Goal: Information Seeking & Learning: Compare options

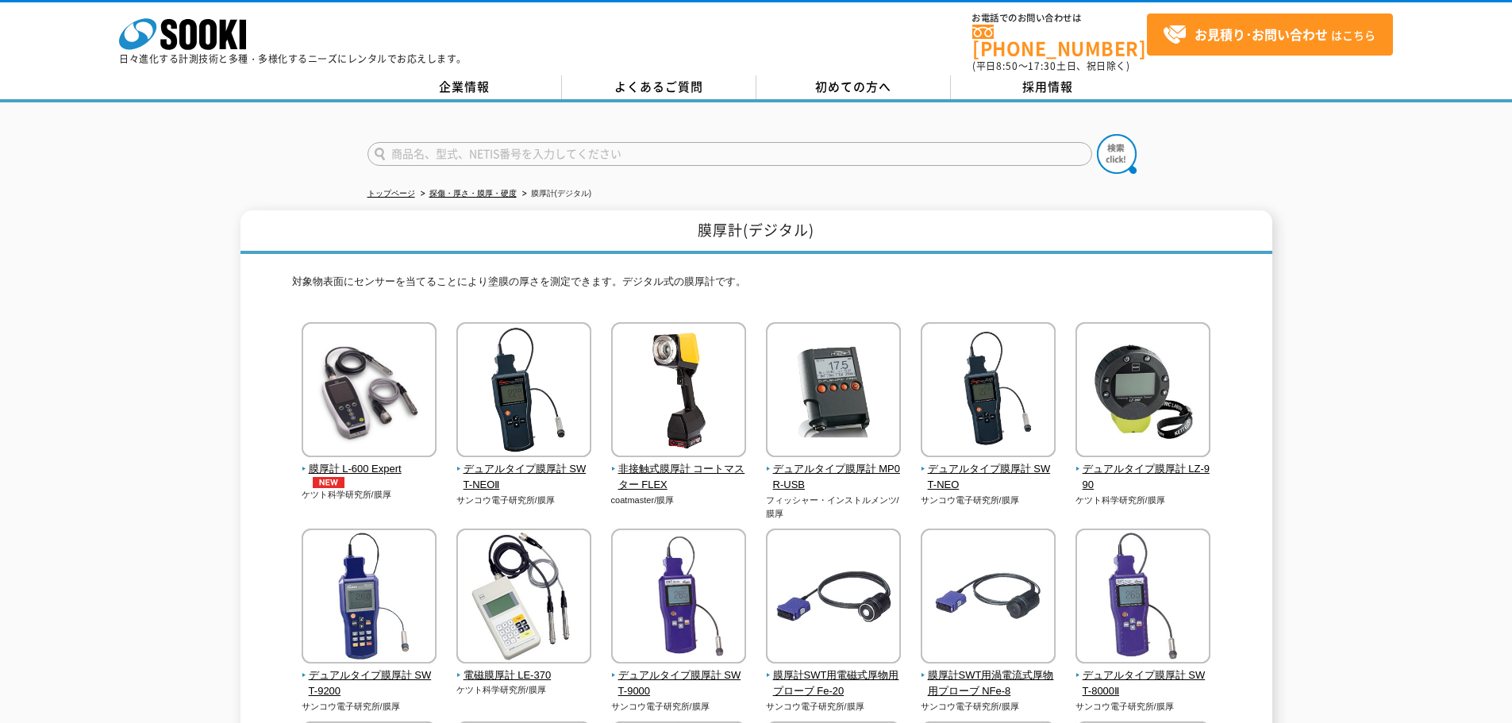
scroll to position [79, 0]
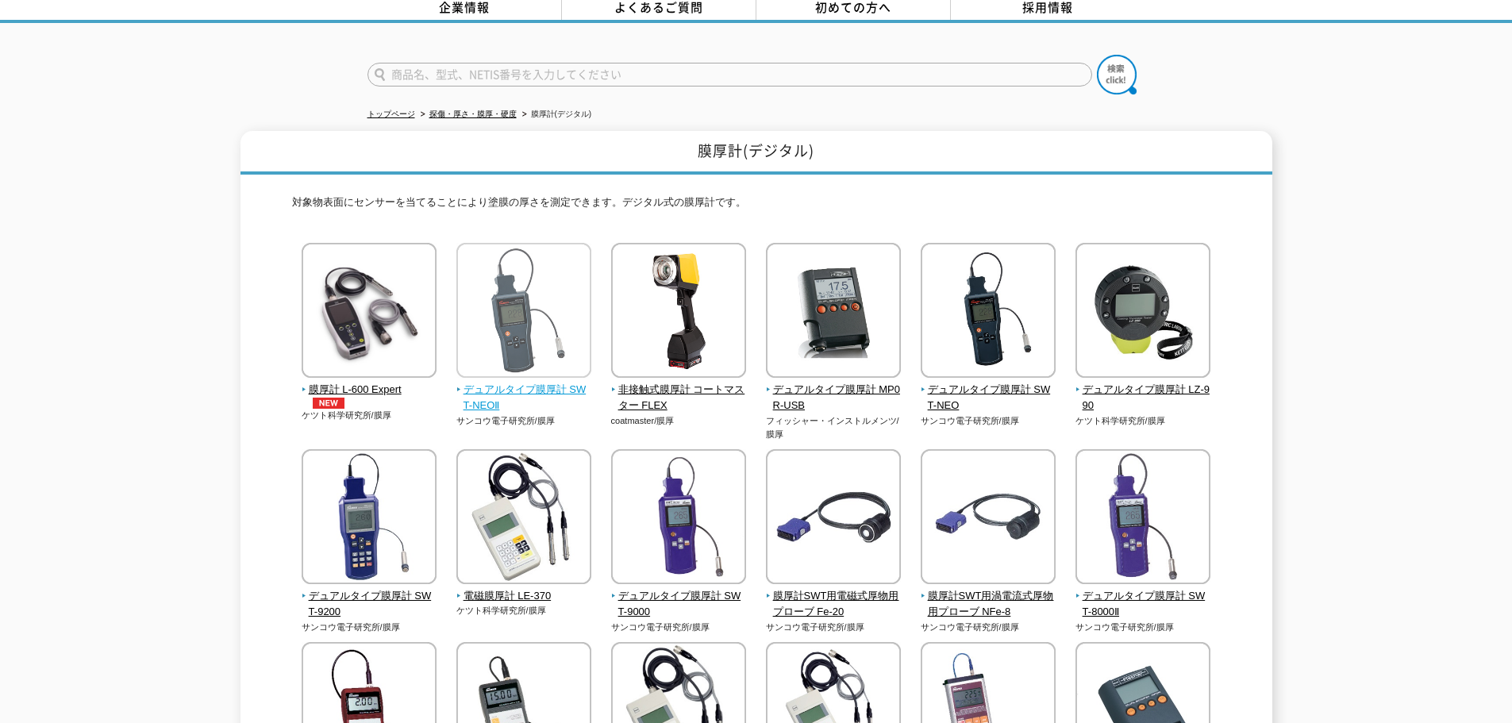
click at [543, 290] on img at bounding box center [523, 312] width 135 height 139
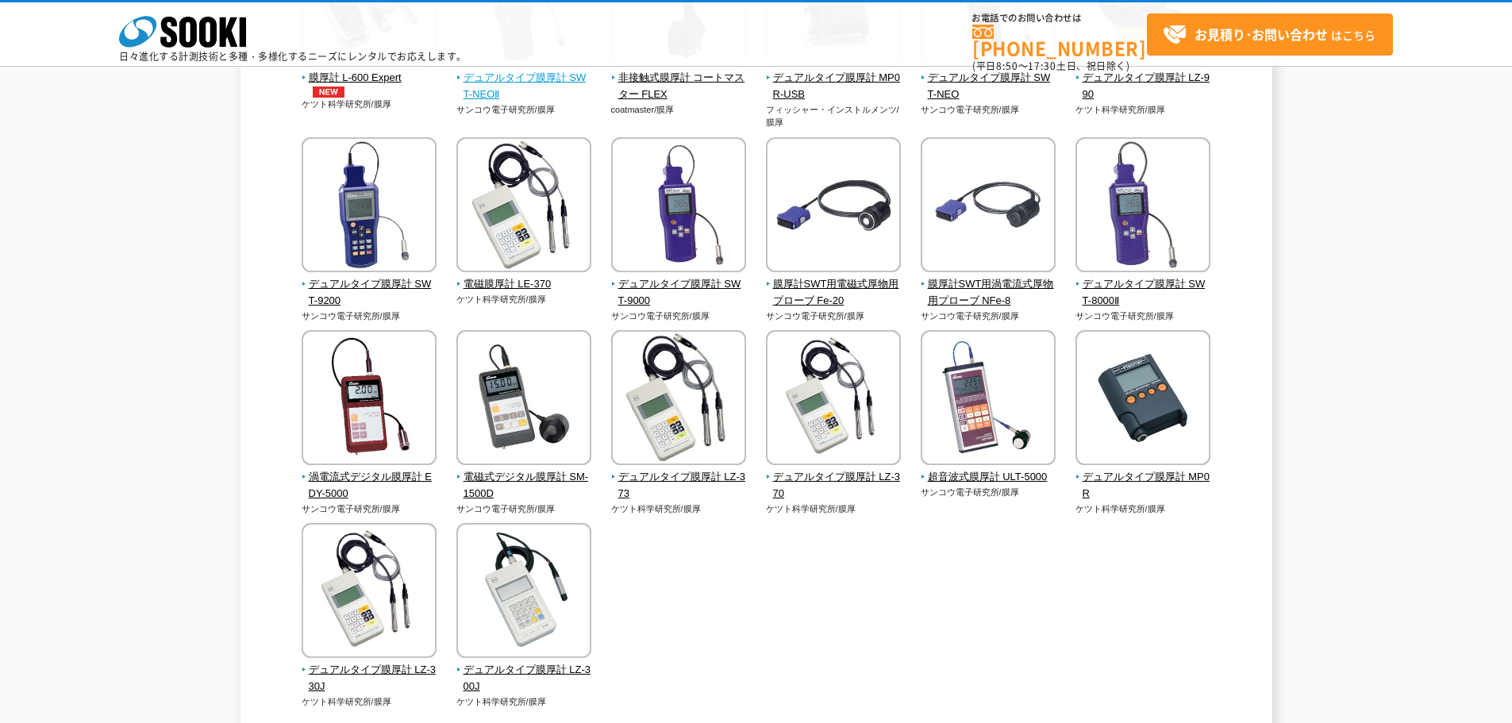
scroll to position [0, 0]
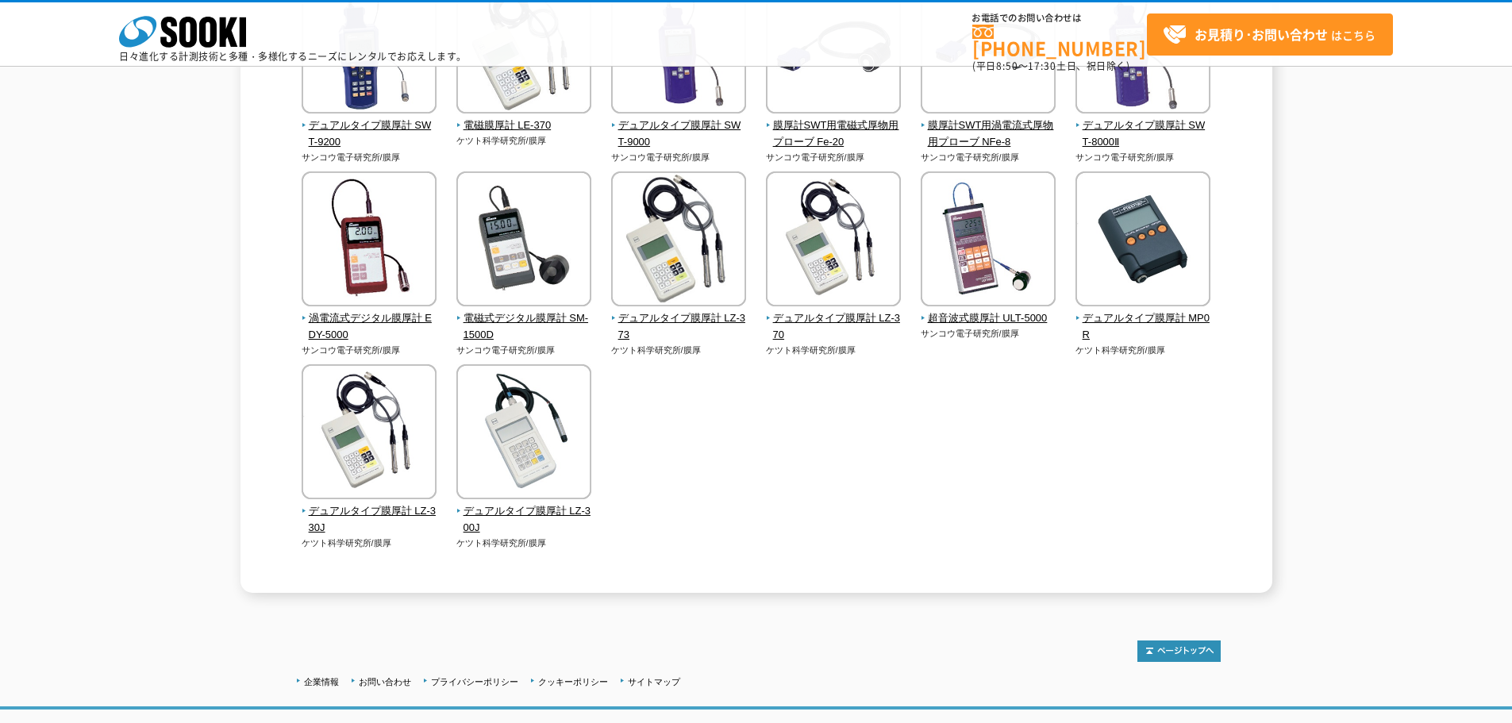
scroll to position [238, 0]
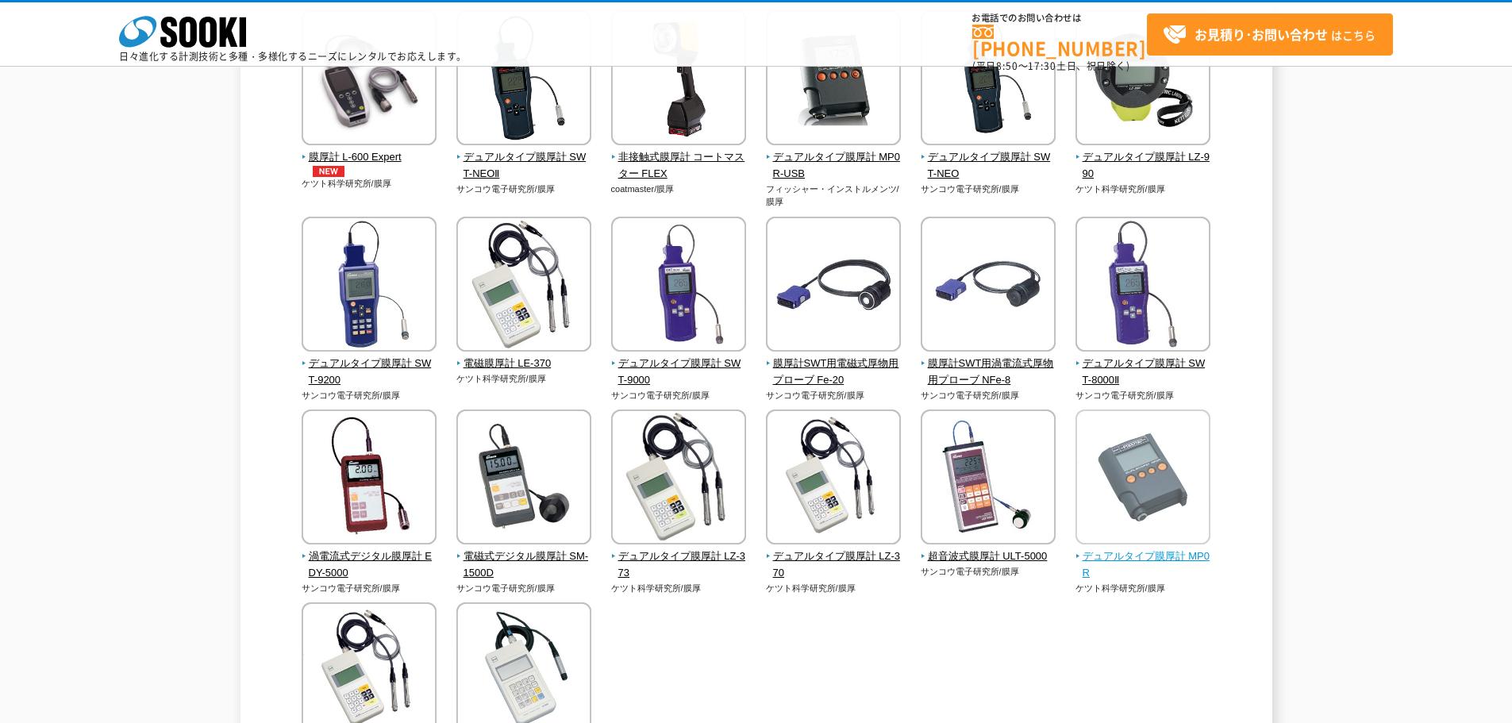
click at [1151, 461] on img at bounding box center [1142, 478] width 135 height 139
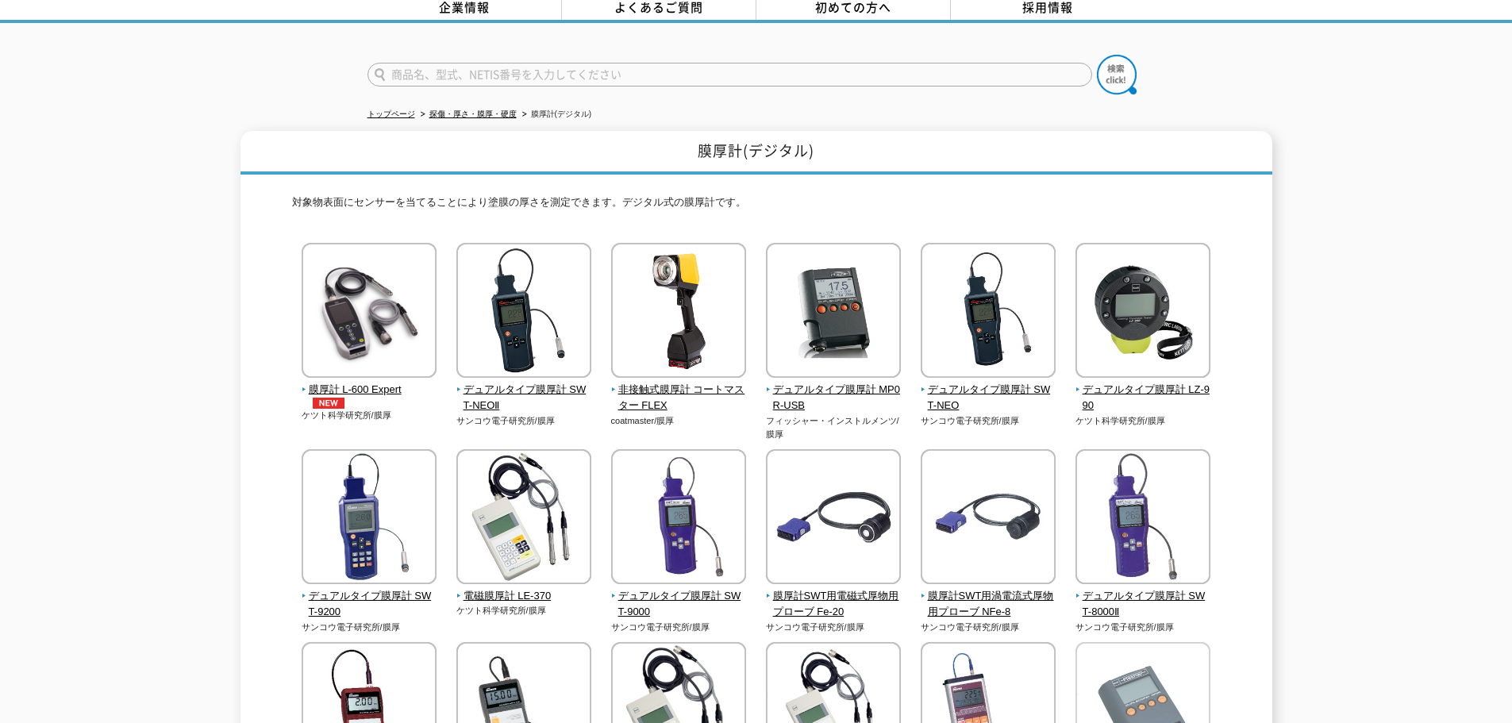
scroll to position [0, 0]
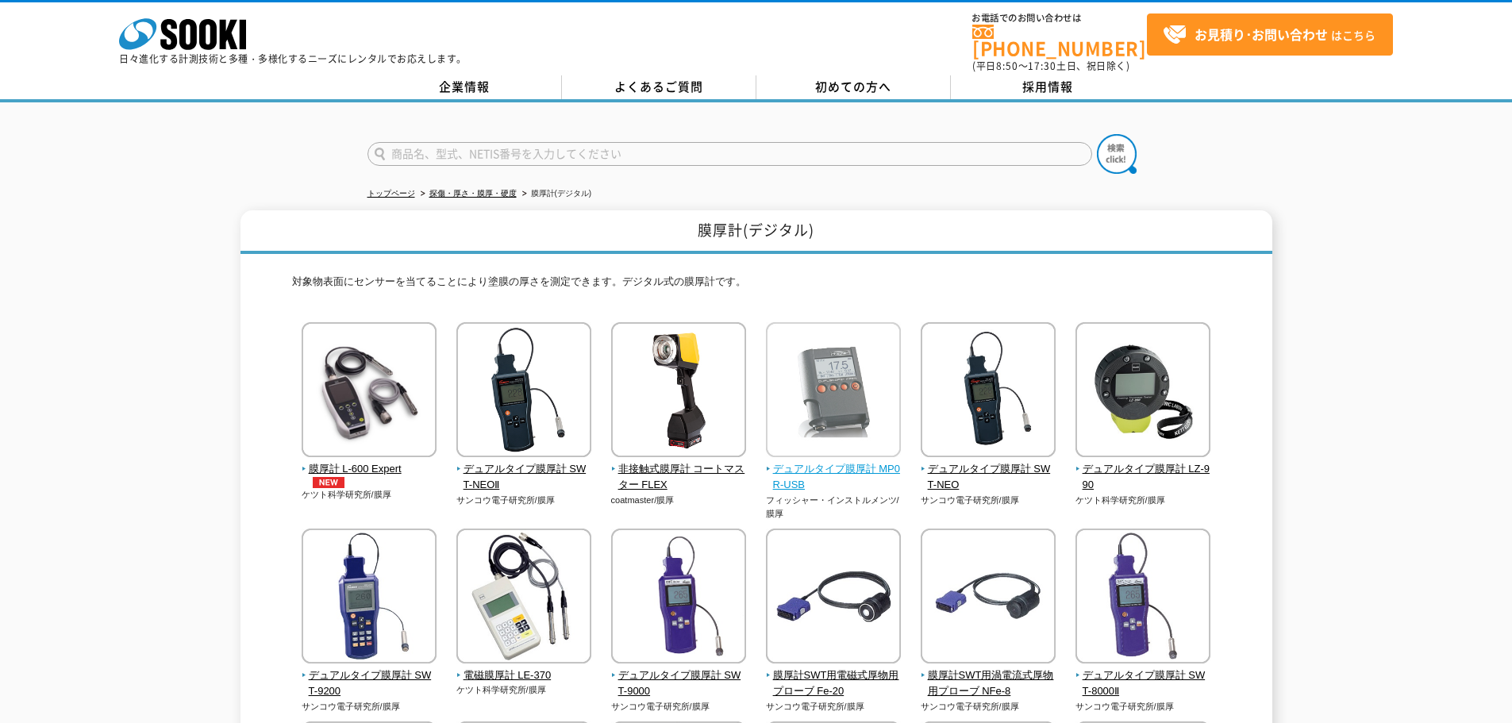
click at [857, 373] on img at bounding box center [833, 391] width 135 height 139
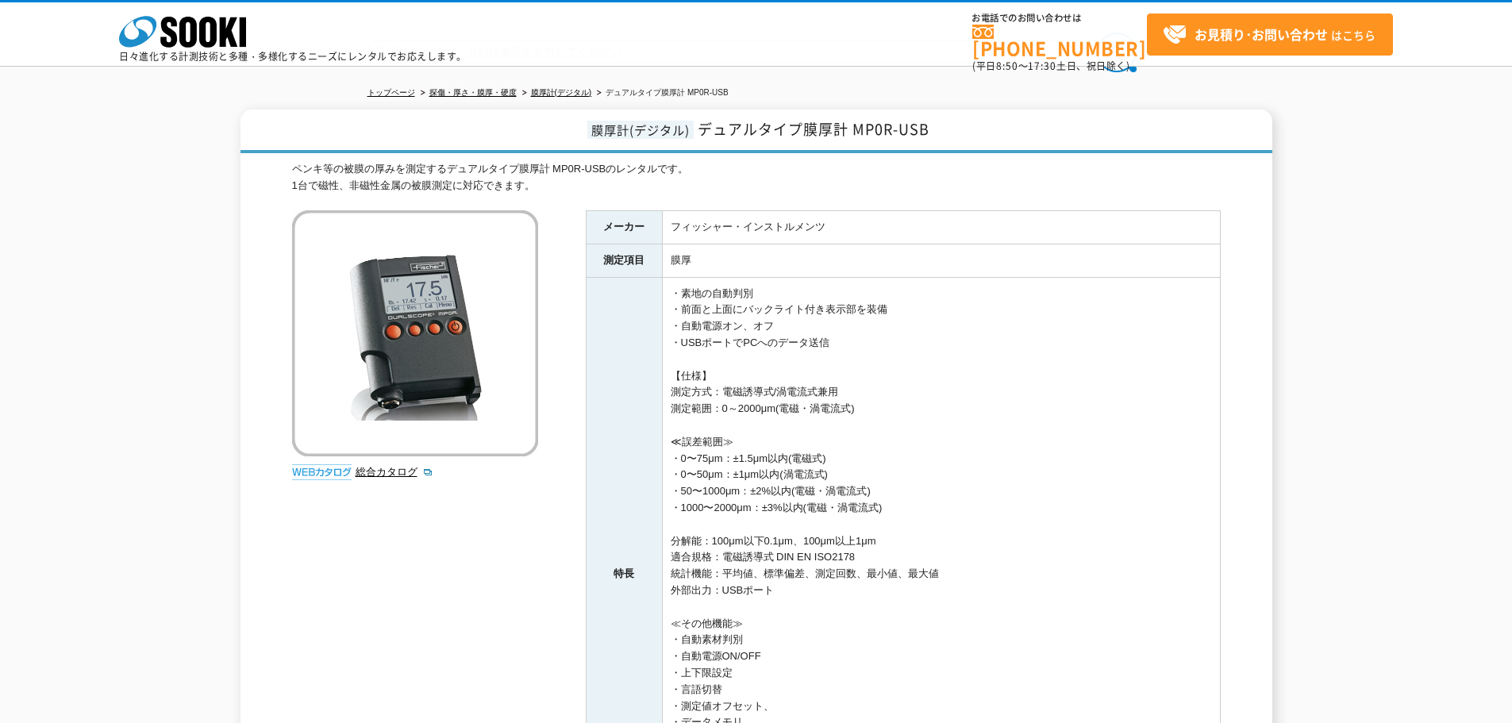
scroll to position [266, 0]
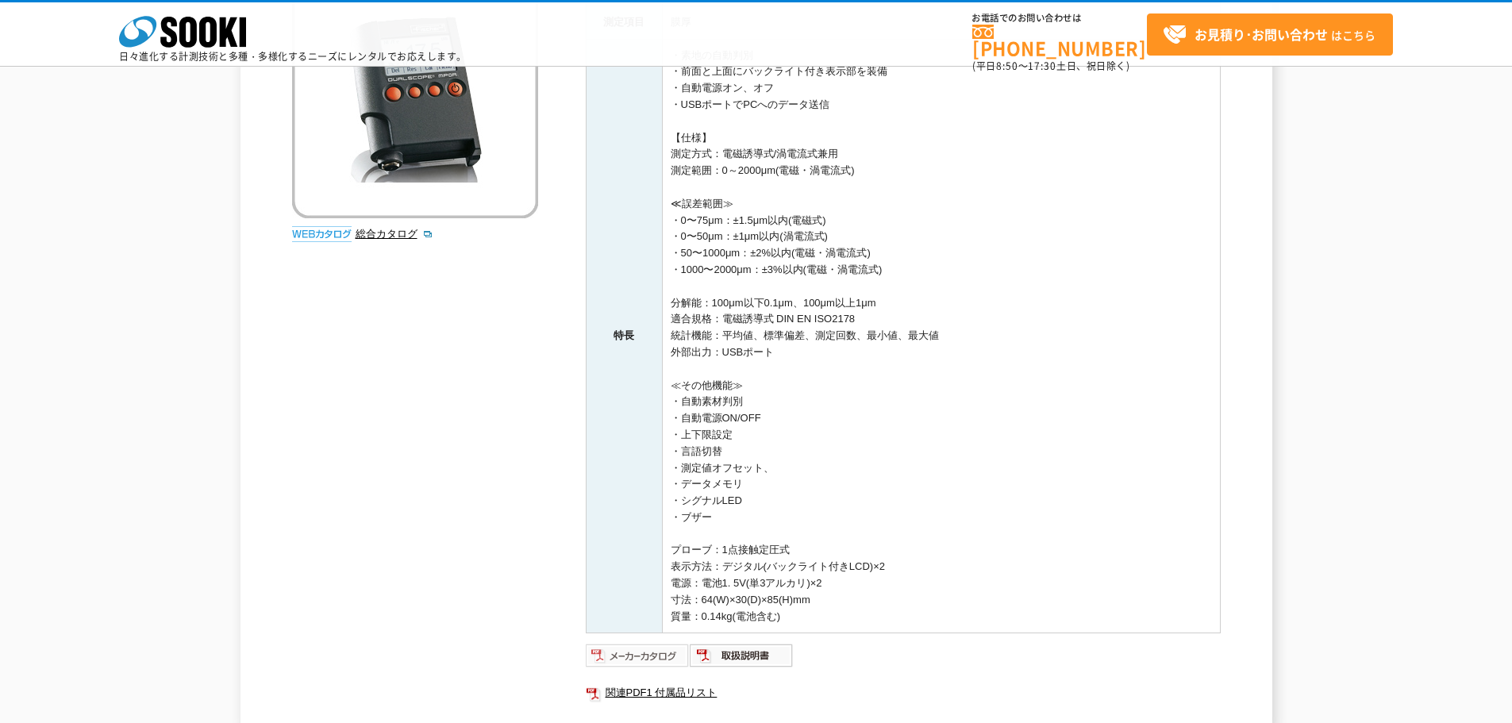
click at [651, 646] on img at bounding box center [638, 655] width 104 height 25
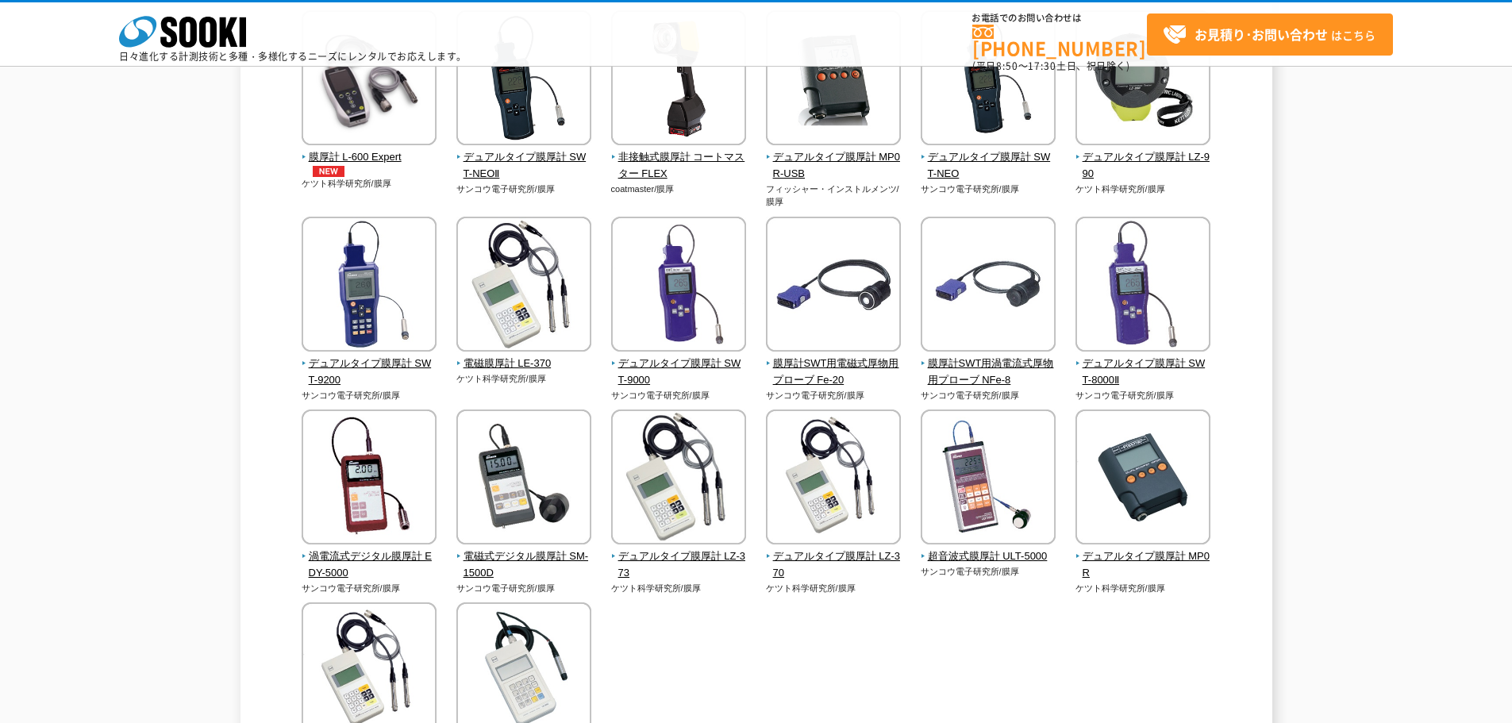
scroll to position [317, 0]
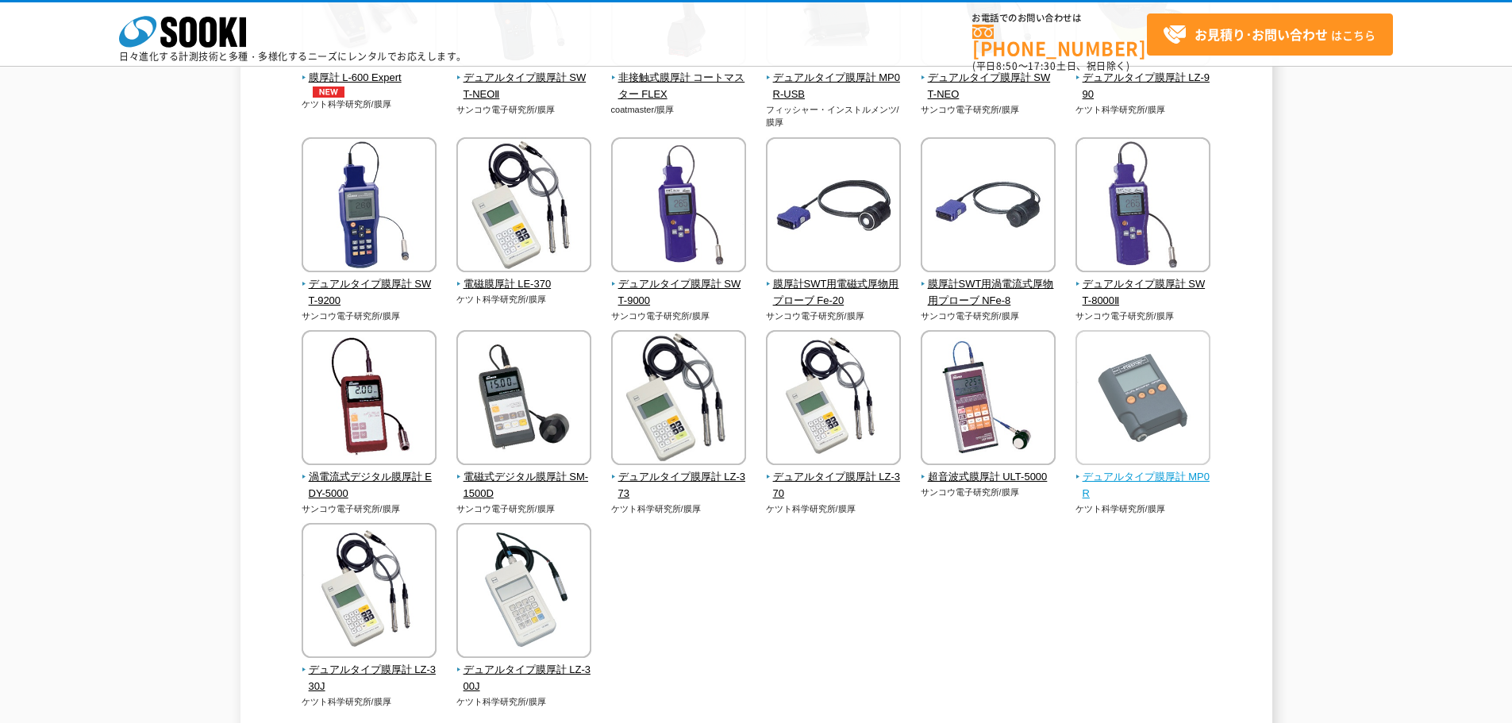
click at [1147, 421] on img at bounding box center [1142, 399] width 135 height 139
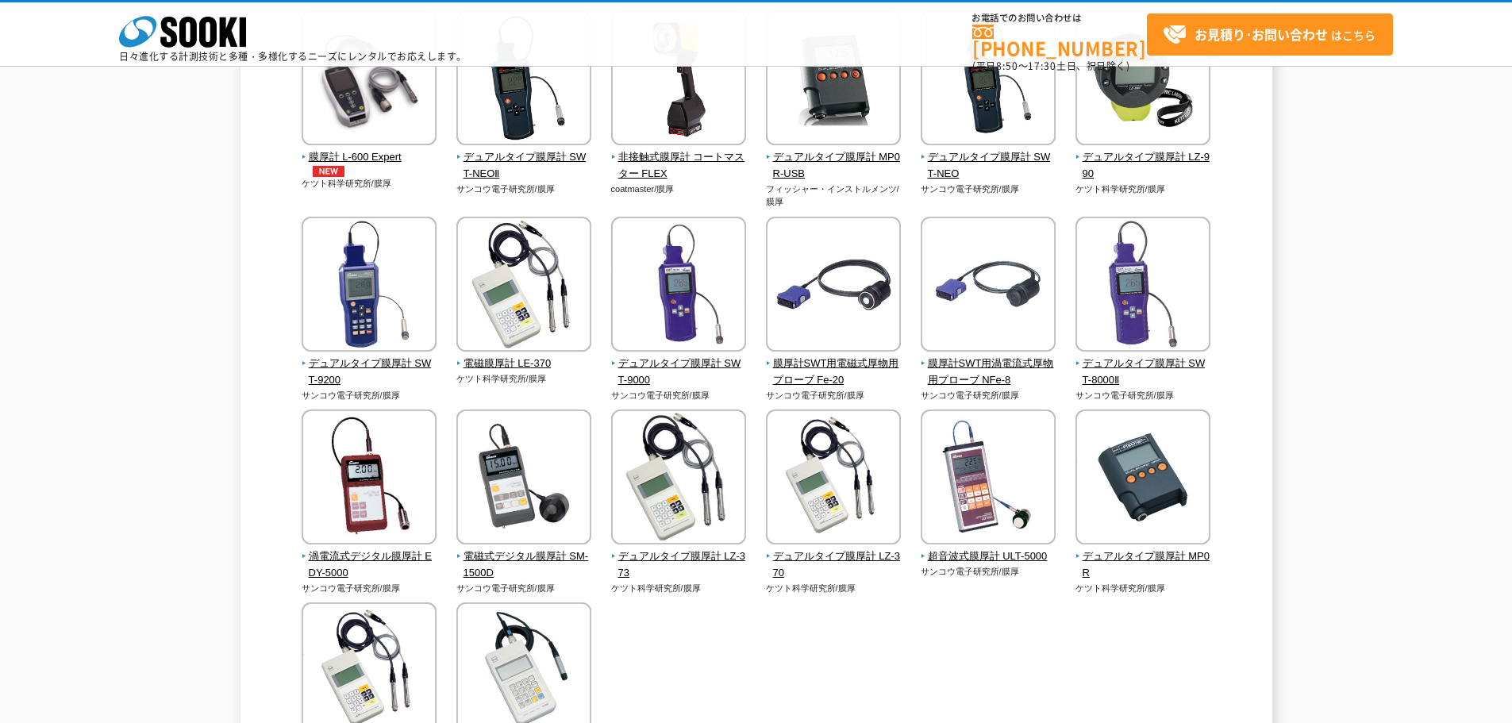
scroll to position [0, 0]
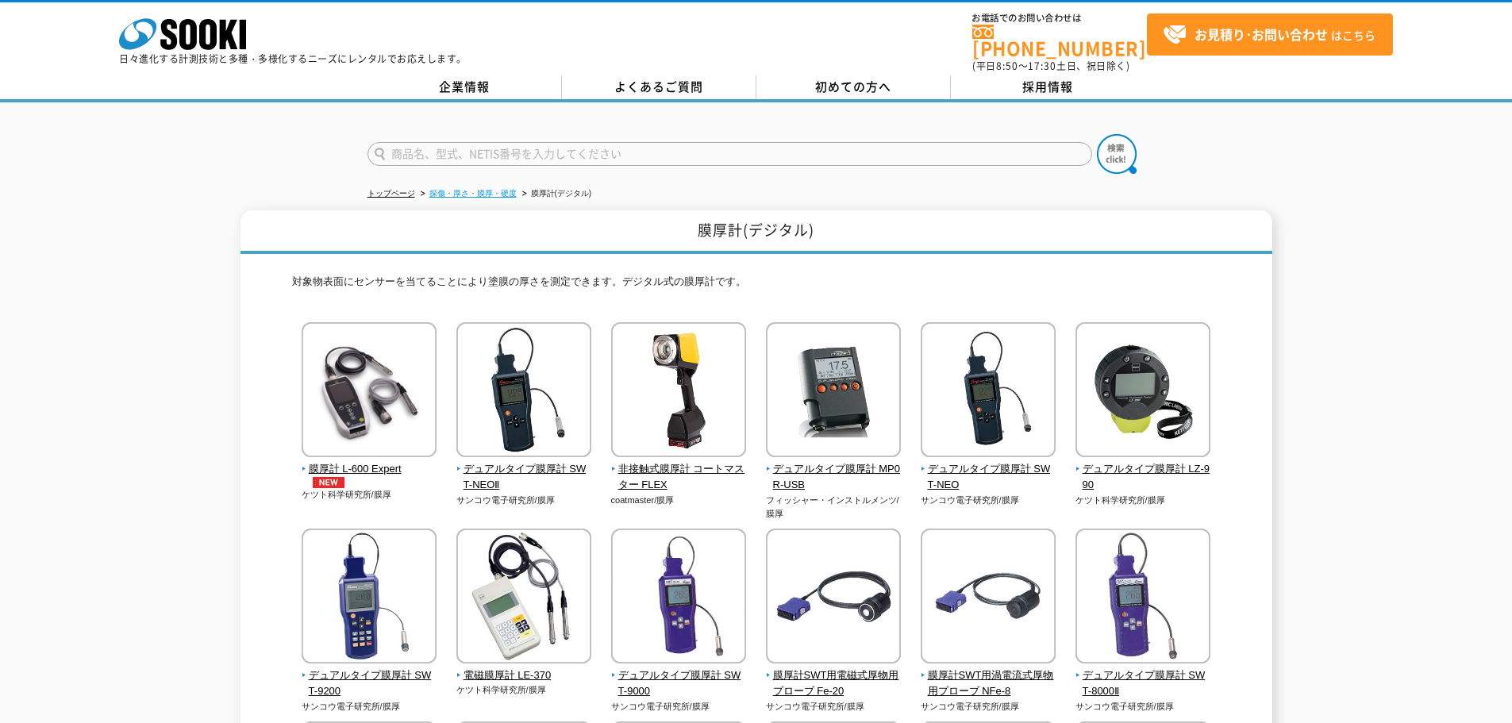
click at [459, 189] on link "探傷・厚さ・膜厚・硬度" at bounding box center [472, 193] width 87 height 9
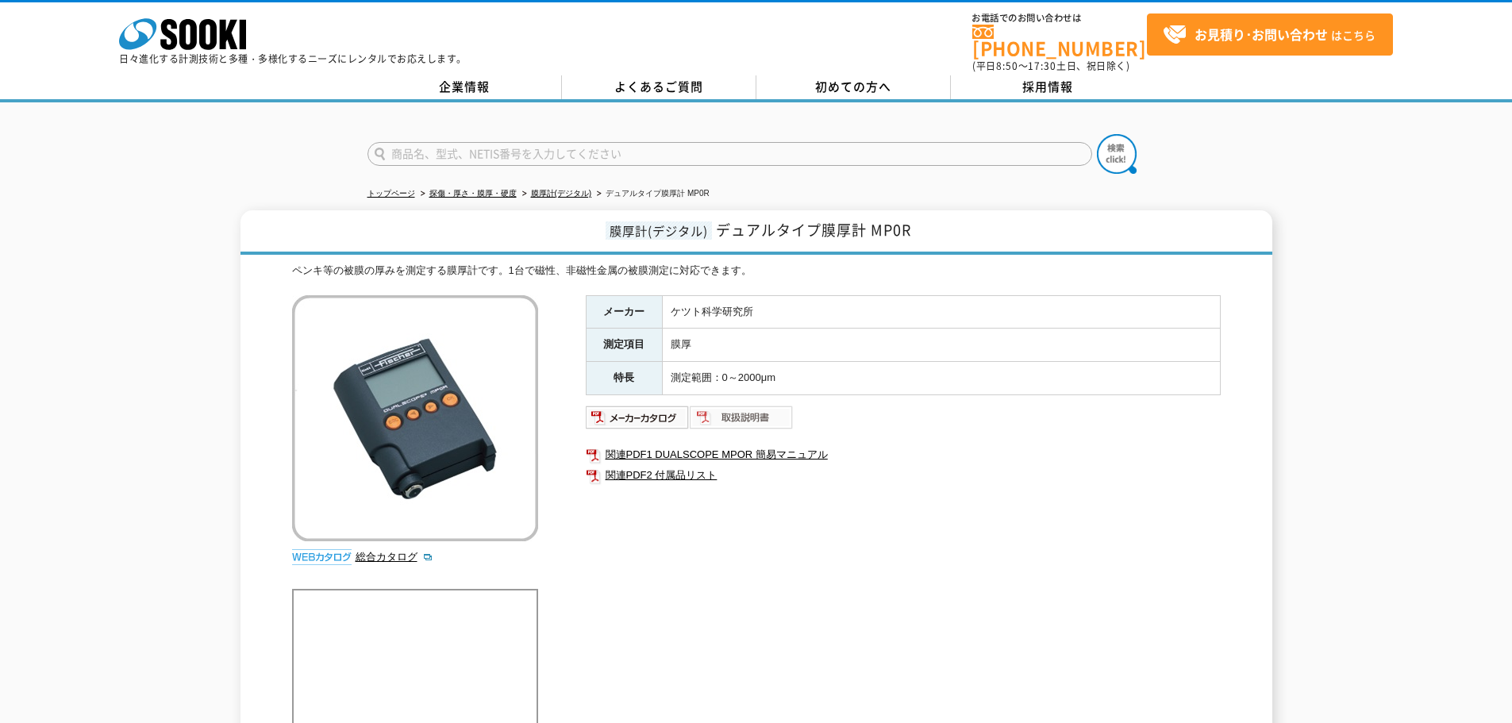
click at [736, 419] on img at bounding box center [742, 417] width 104 height 25
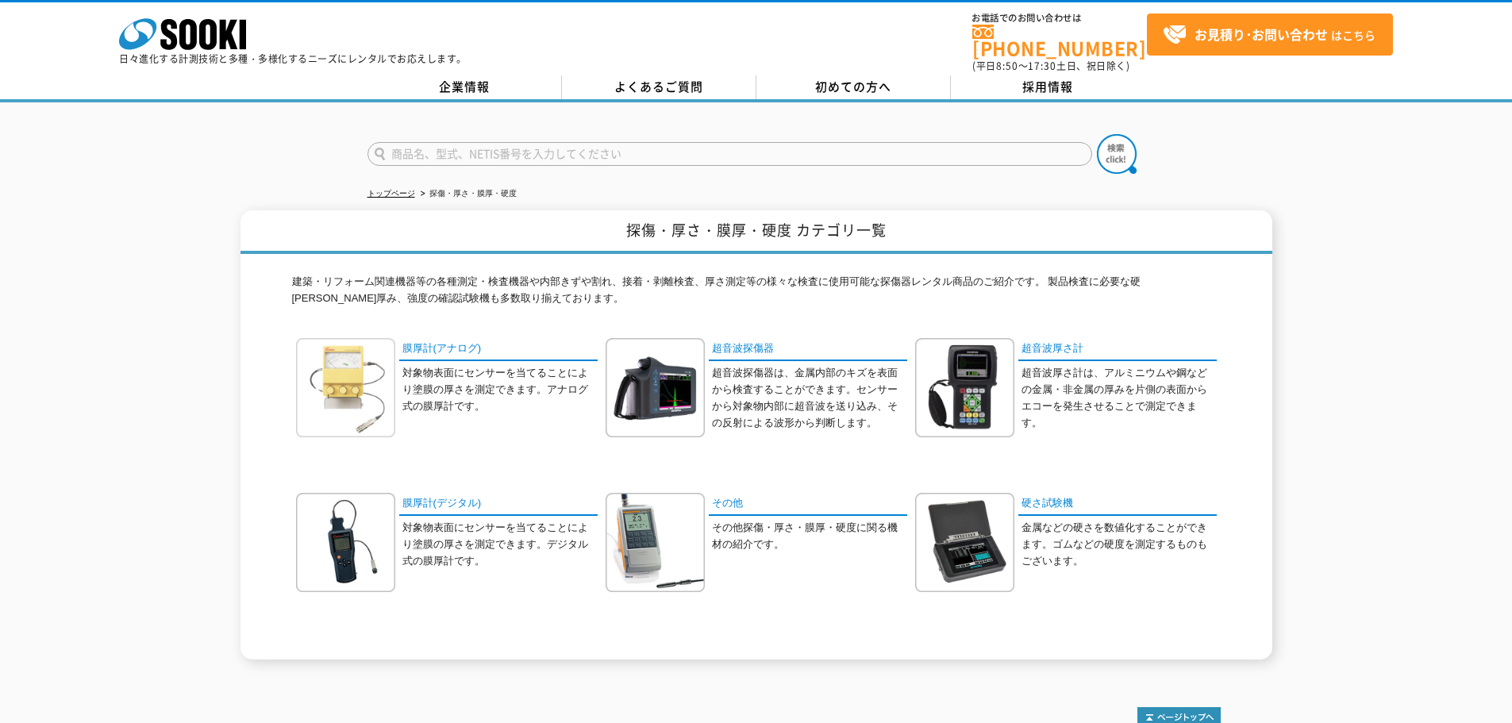
click at [366, 355] on img at bounding box center [345, 387] width 99 height 99
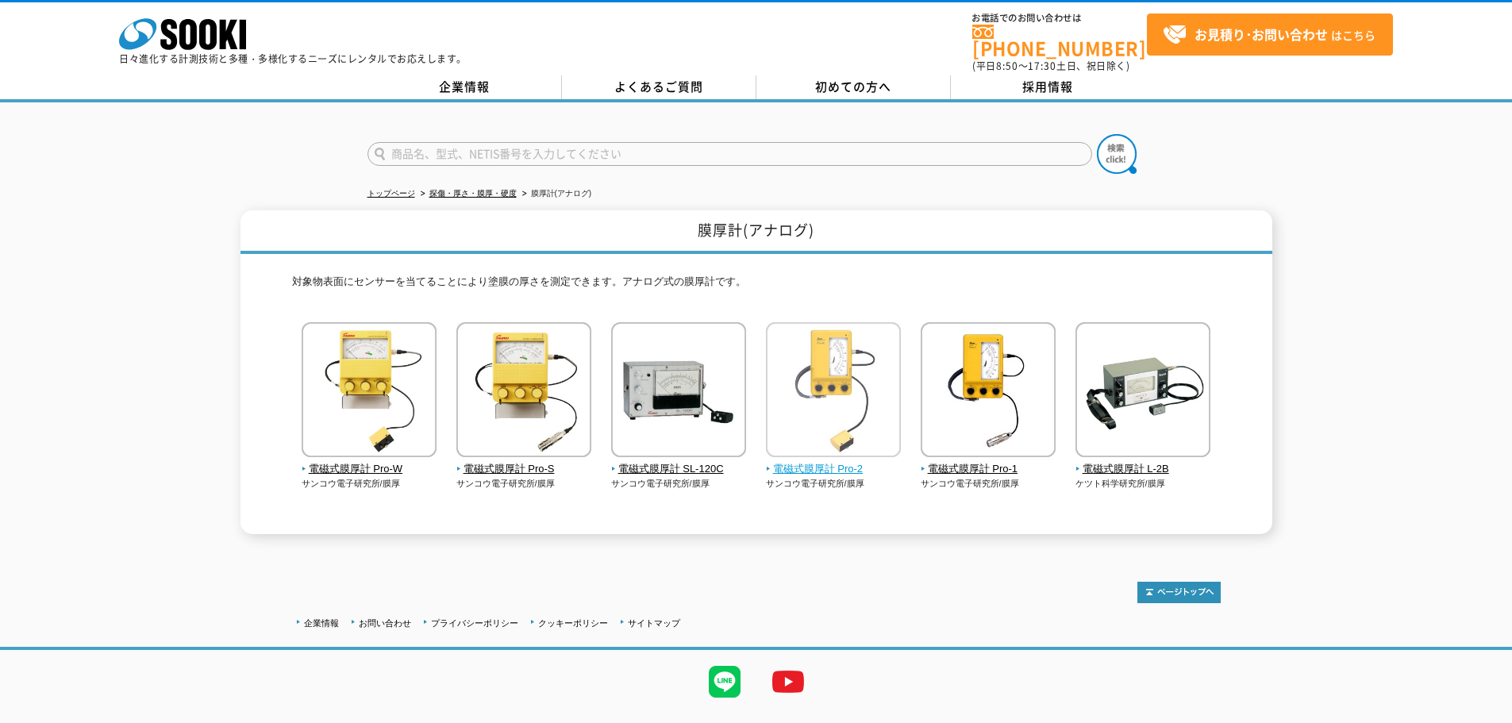
click at [863, 363] on img at bounding box center [833, 391] width 135 height 139
